Goal: Task Accomplishment & Management: Use online tool/utility

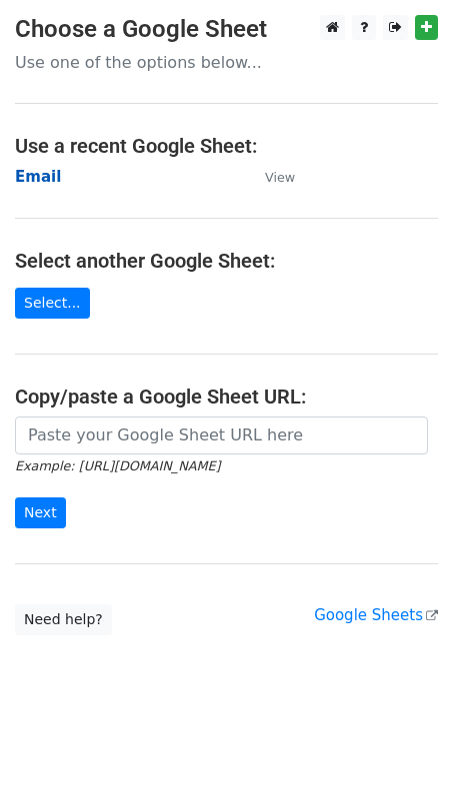
click at [34, 176] on strong "Email" at bounding box center [38, 177] width 46 height 18
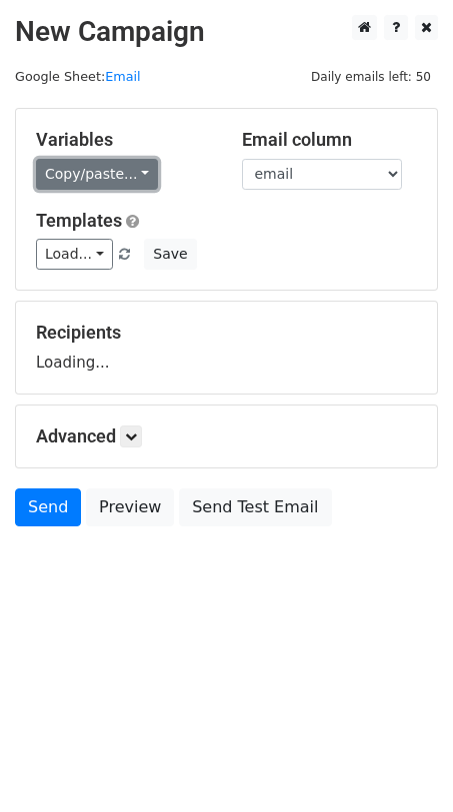
click at [71, 175] on link "Copy/paste..." at bounding box center [97, 174] width 122 height 31
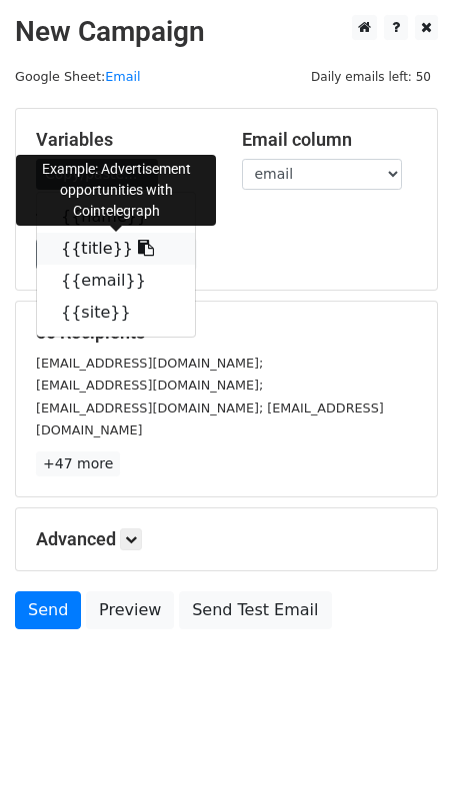
click at [88, 243] on link "{{title}}" at bounding box center [116, 249] width 158 height 32
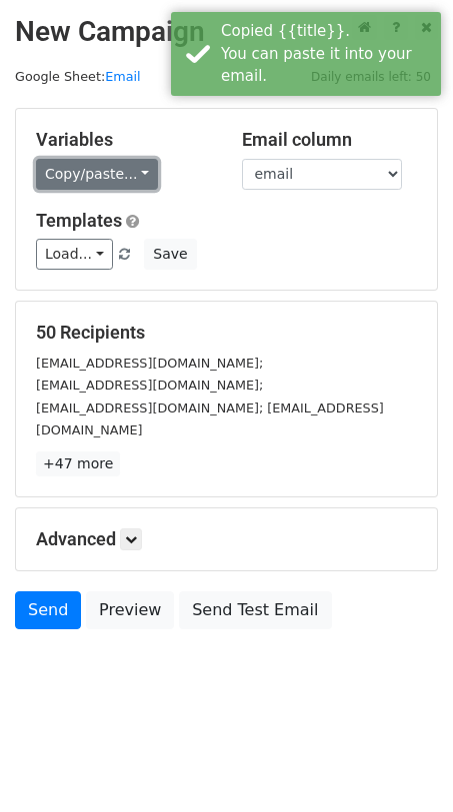
click at [116, 178] on link "Copy/paste..." at bounding box center [97, 174] width 122 height 31
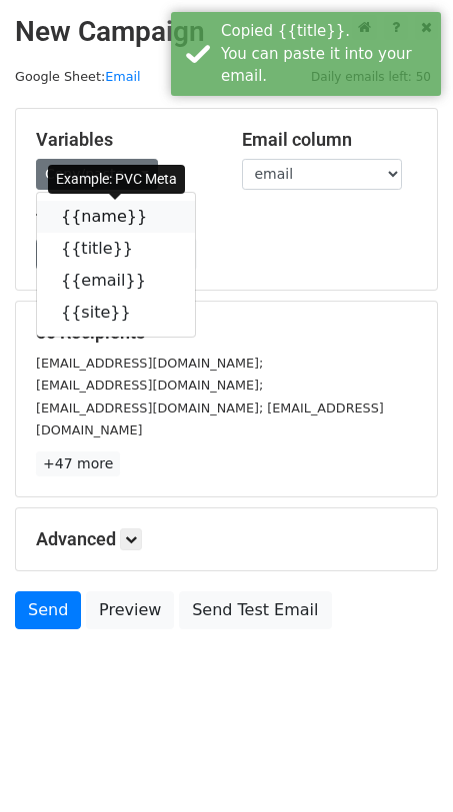
click at [104, 217] on link "{{name}}" at bounding box center [116, 217] width 158 height 32
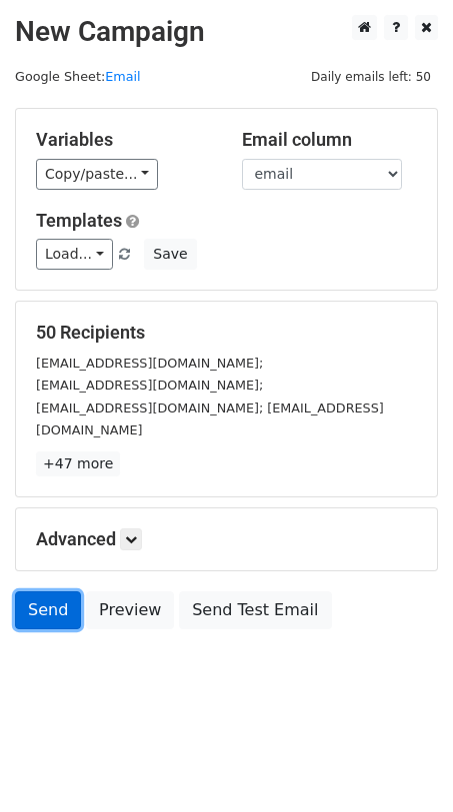
click at [35, 591] on link "Send" at bounding box center [48, 610] width 66 height 38
